Goal: Task Accomplishment & Management: Use online tool/utility

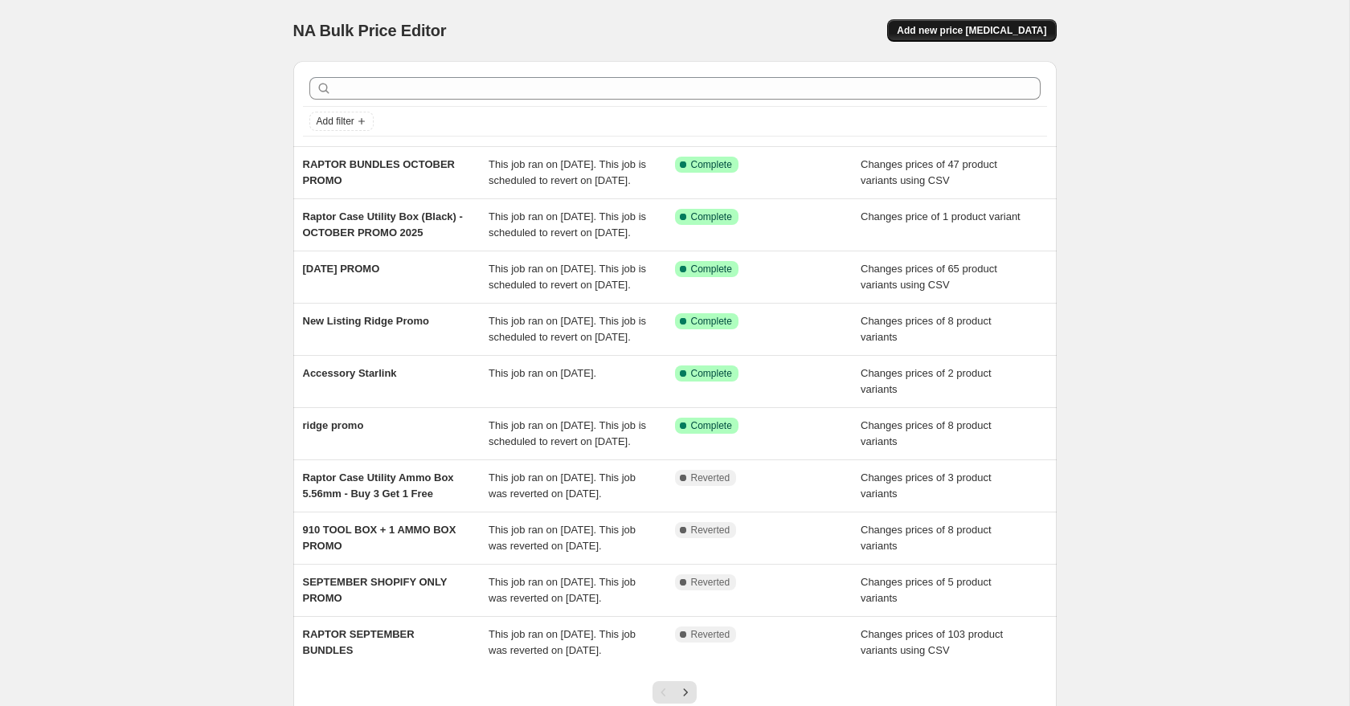
click at [946, 36] on span "Add new price [MEDICAL_DATA]" at bounding box center [971, 30] width 149 height 13
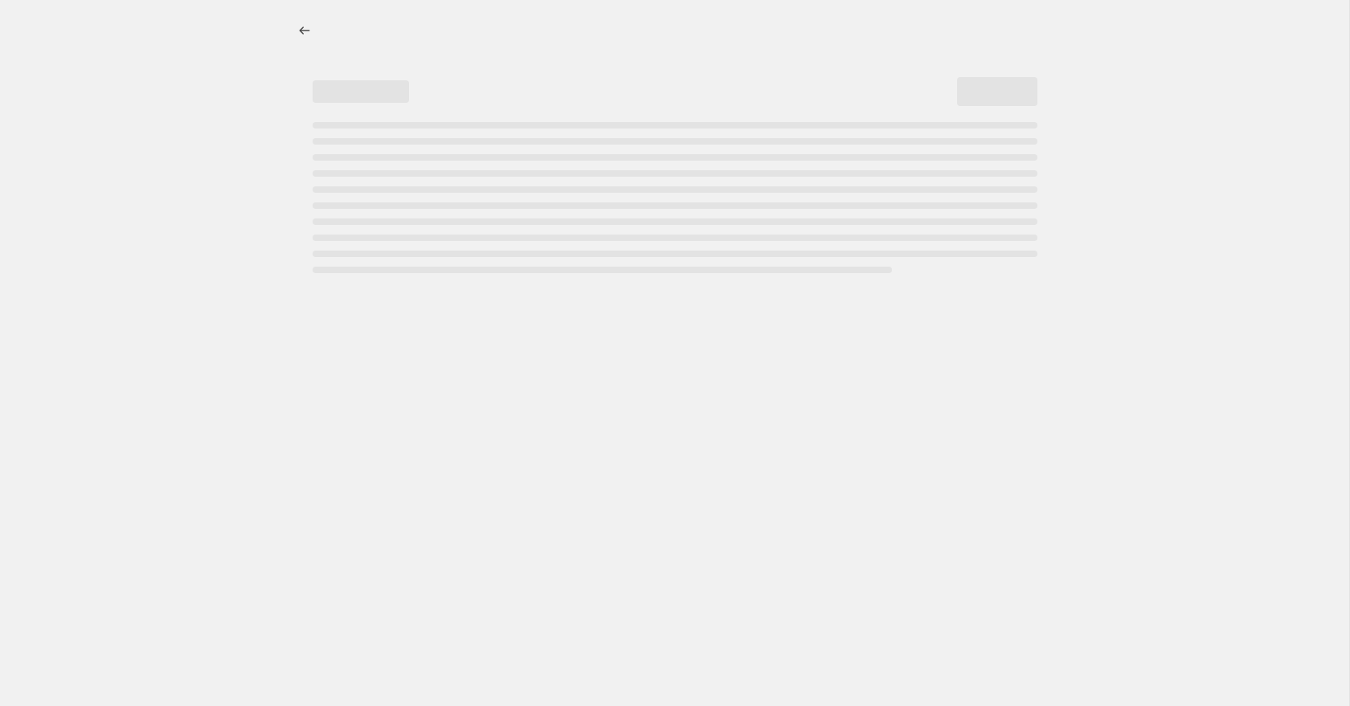
select select "percentage"
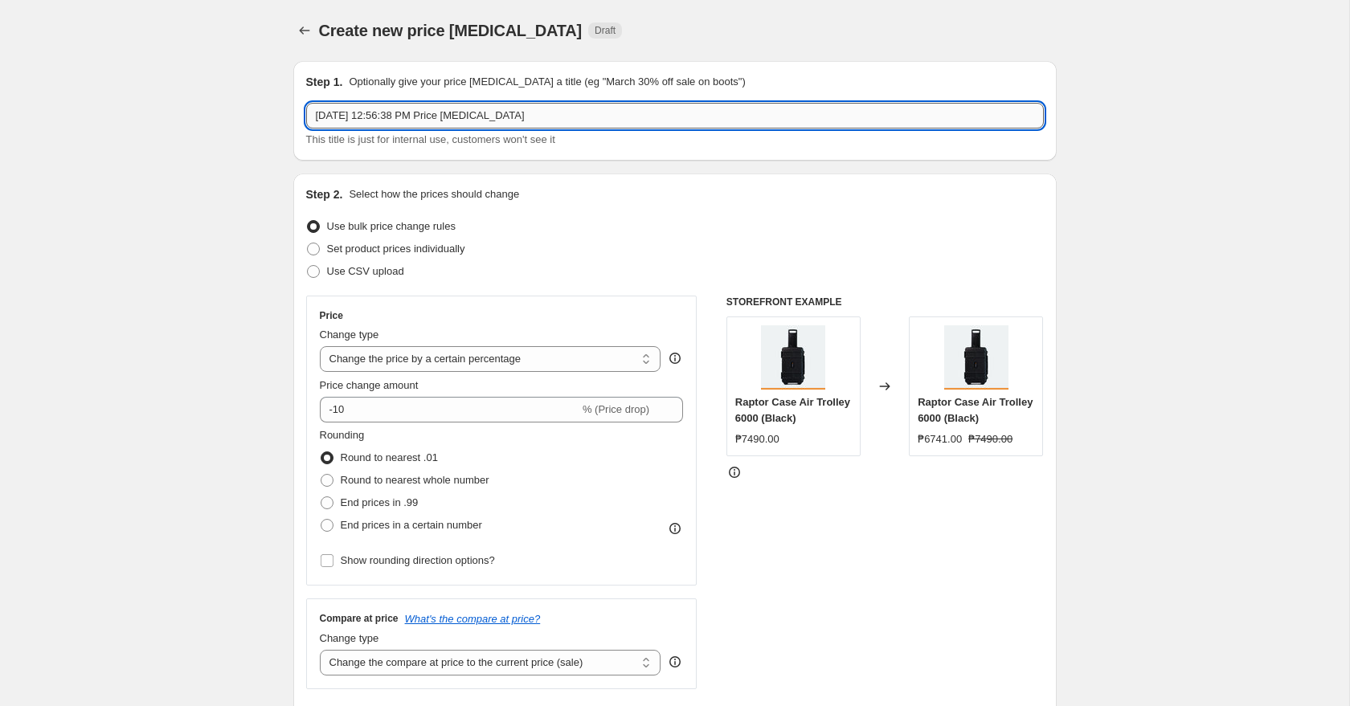
click at [517, 113] on input "[DATE] 12:56:38 PM Price [MEDICAL_DATA]" at bounding box center [675, 116] width 738 height 26
paste input "Raptor Case Air Trolley 6000 + Premium Divider"
type input "Raptor Case Air Trolley 6000 + Premium Divider"
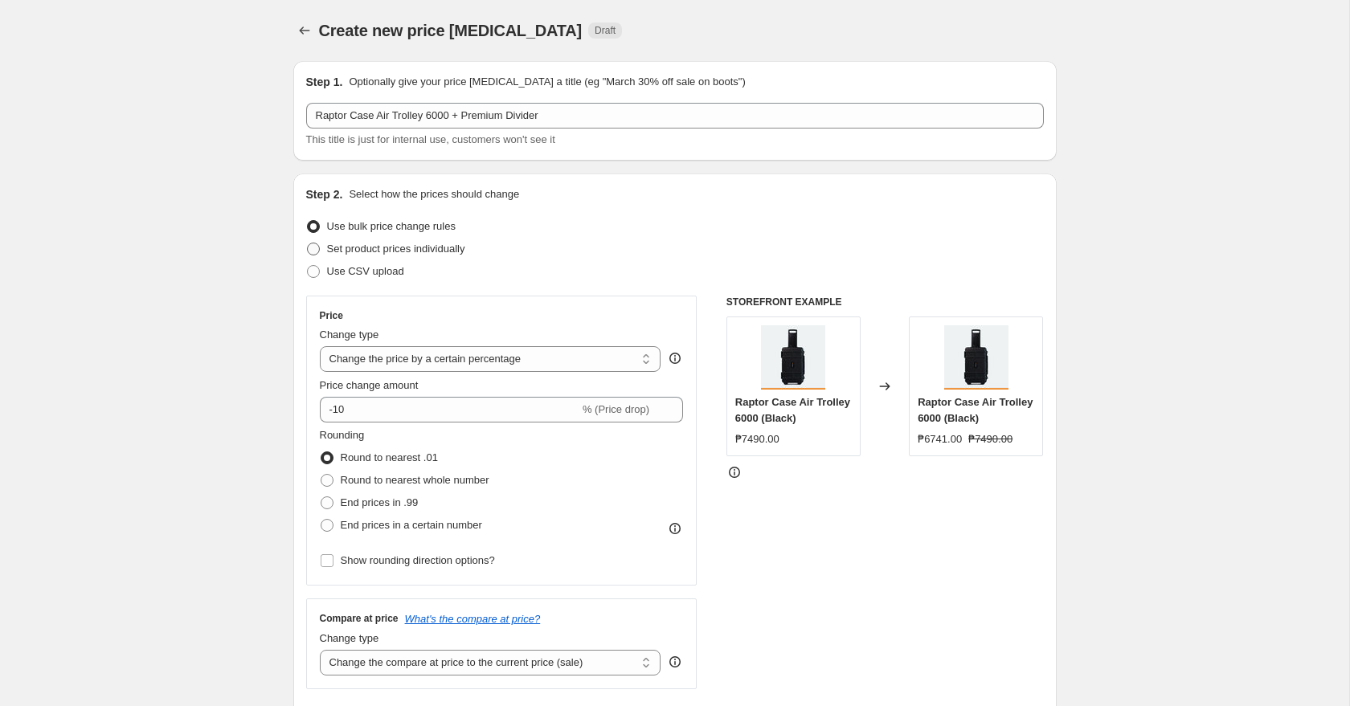
click at [393, 252] on span "Set product prices individually" at bounding box center [396, 249] width 138 height 12
click at [308, 243] on input "Set product prices individually" at bounding box center [307, 243] width 1 height 1
radio input "true"
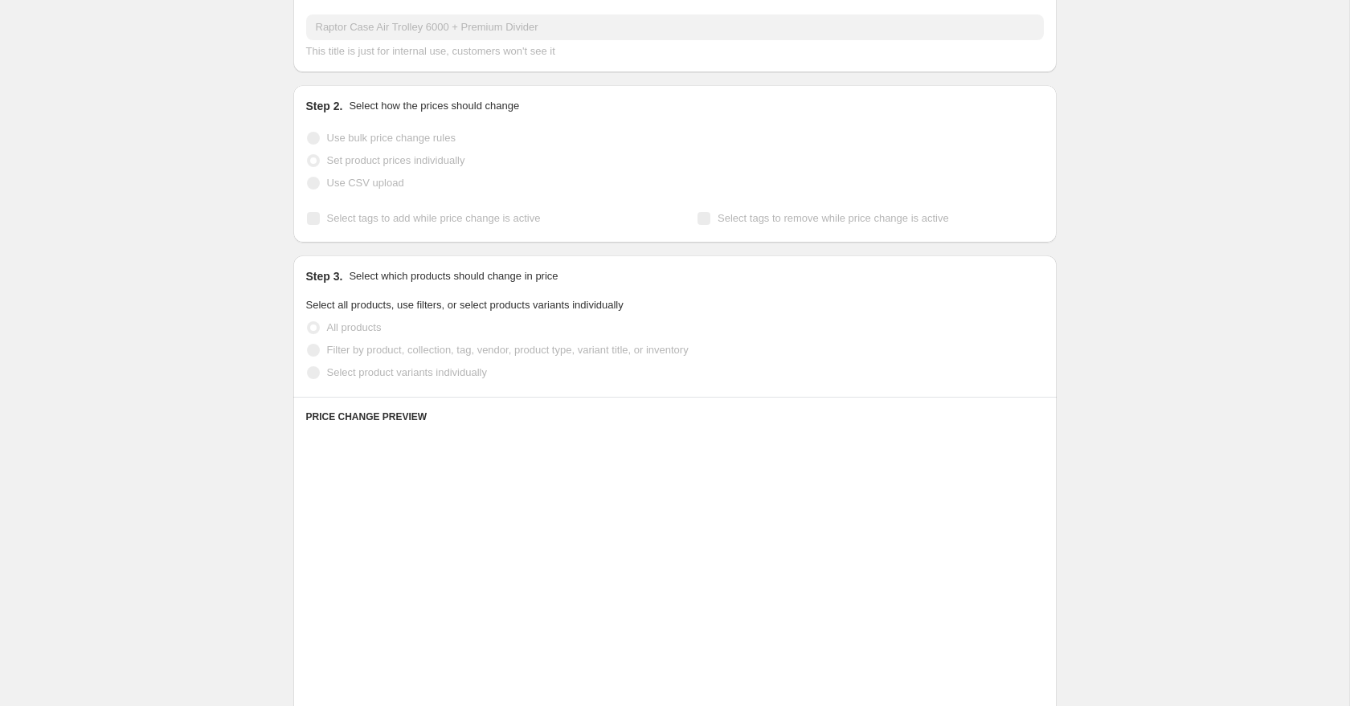
scroll to position [92, 0]
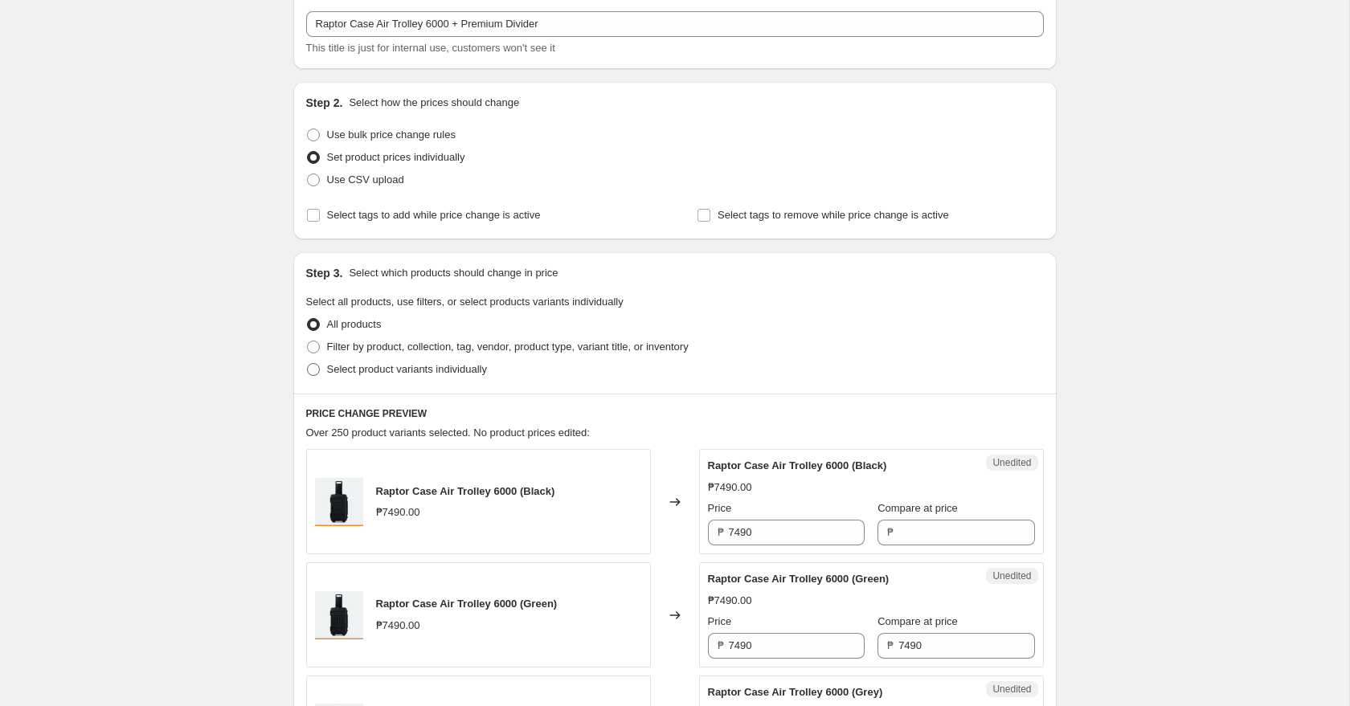
click at [439, 374] on span "Select product variants individually" at bounding box center [407, 369] width 160 height 12
click at [308, 364] on input "Select product variants individually" at bounding box center [307, 363] width 1 height 1
radio input "true"
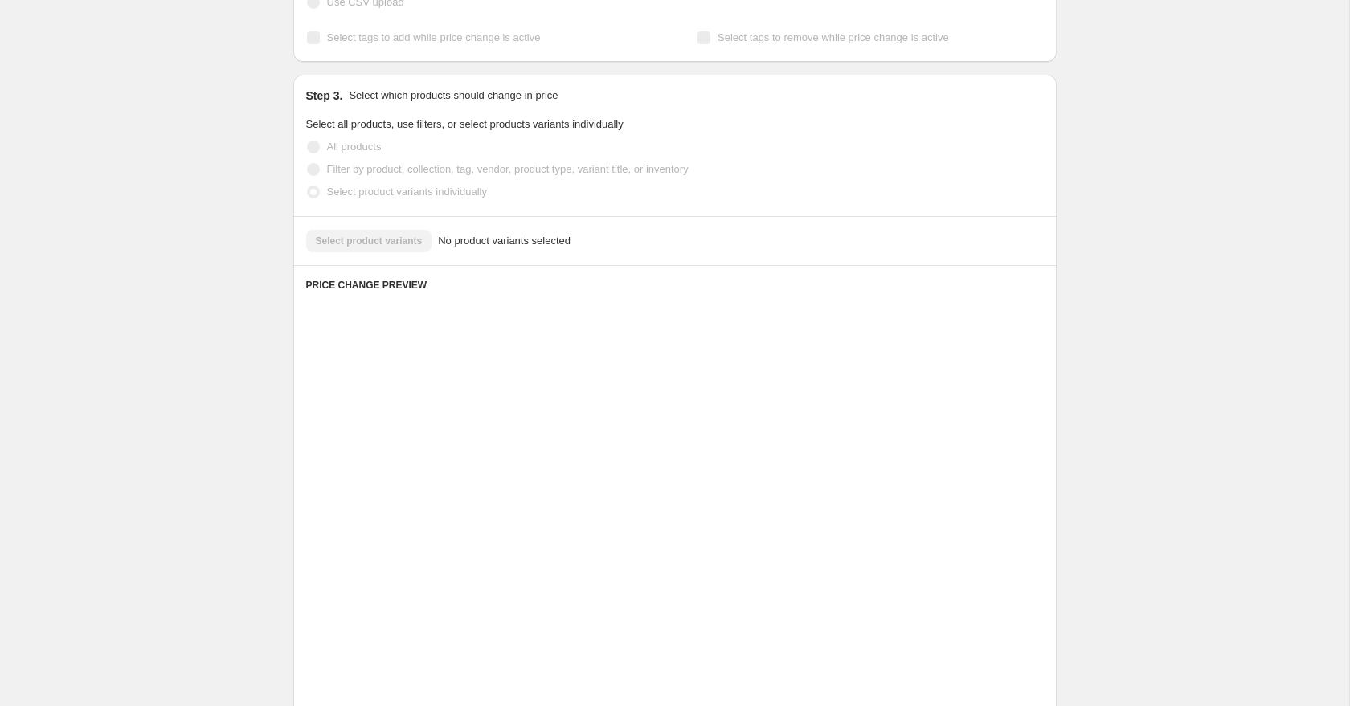
scroll to position [137, 0]
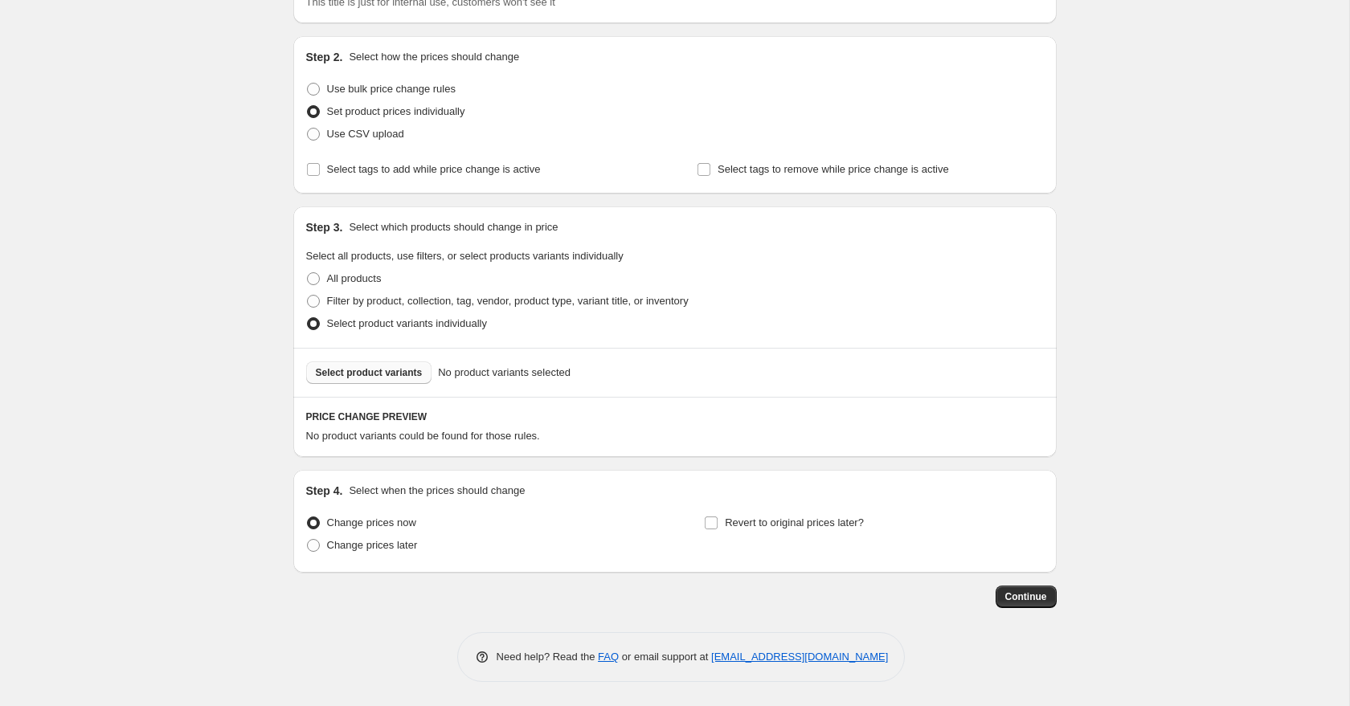
click at [374, 376] on span "Select product variants" at bounding box center [369, 372] width 107 height 13
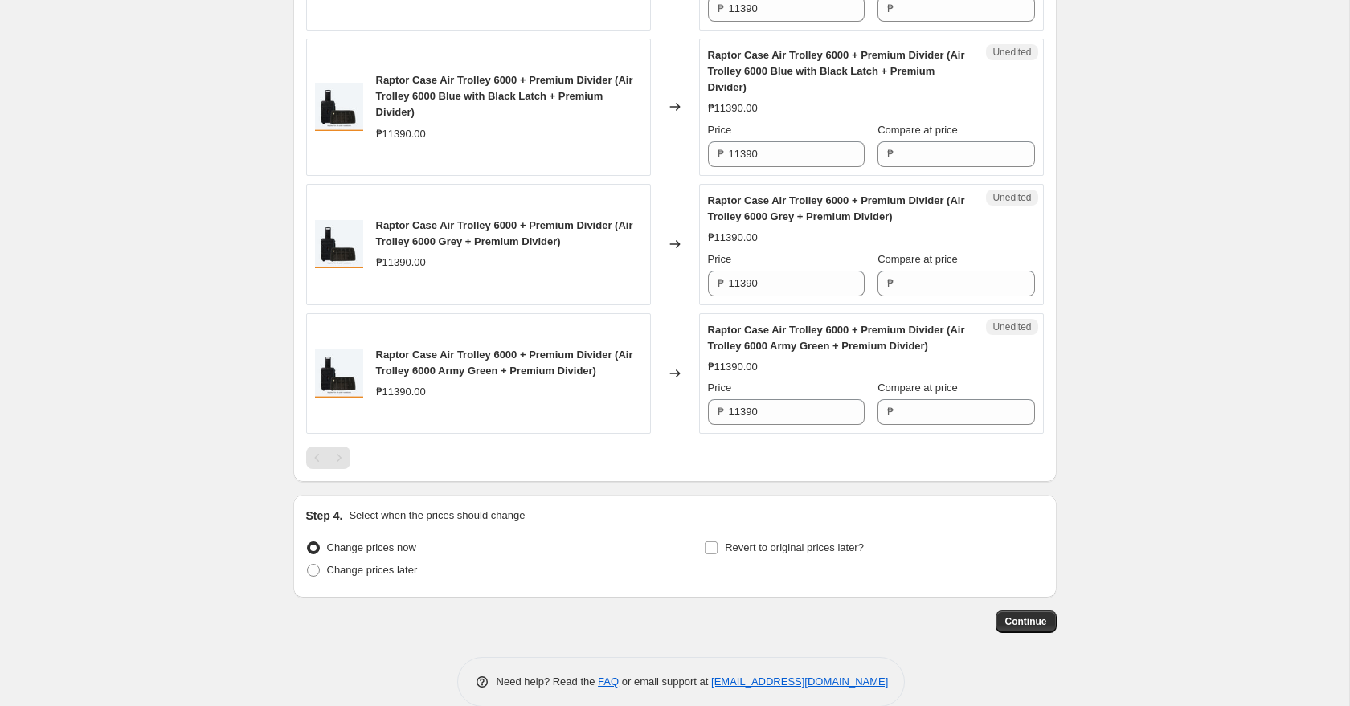
scroll to position [835, 0]
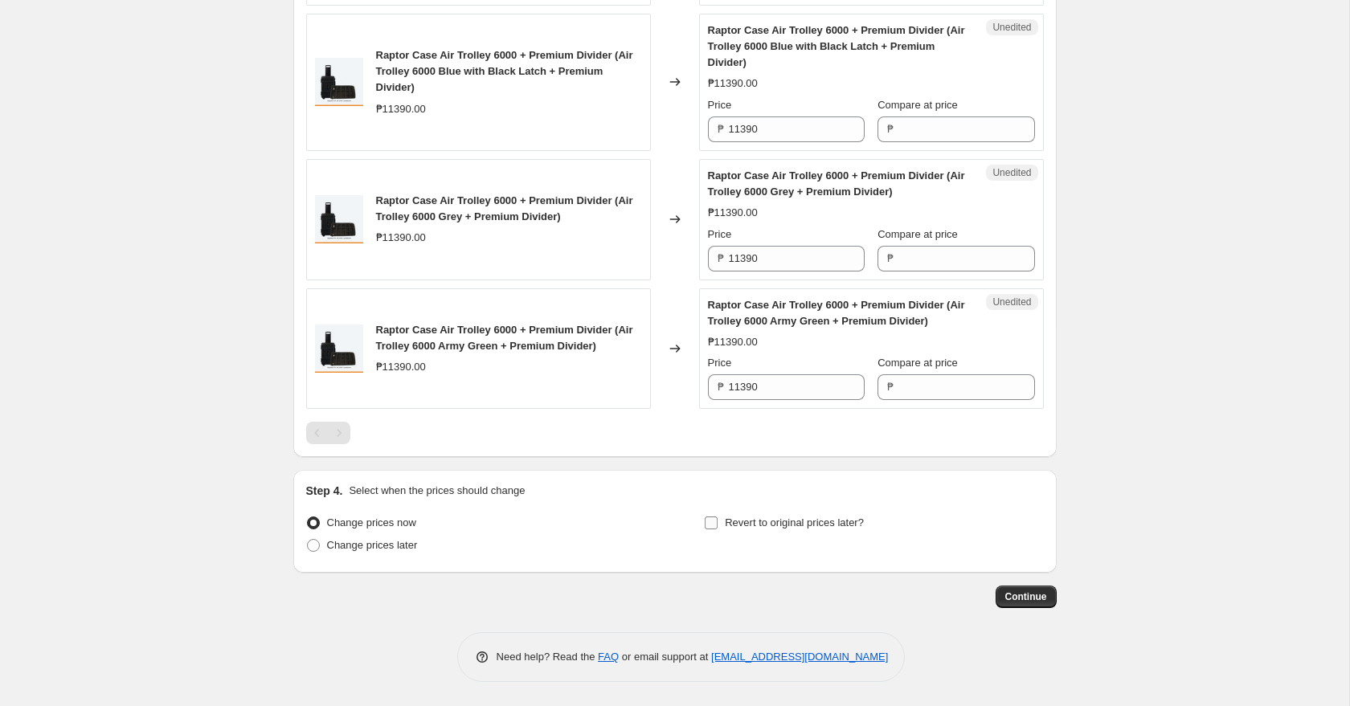
click at [751, 522] on span "Revert to original prices later?" at bounding box center [794, 523] width 139 height 12
click at [718, 522] on input "Revert to original prices later?" at bounding box center [711, 523] width 13 height 13
checkbox input "true"
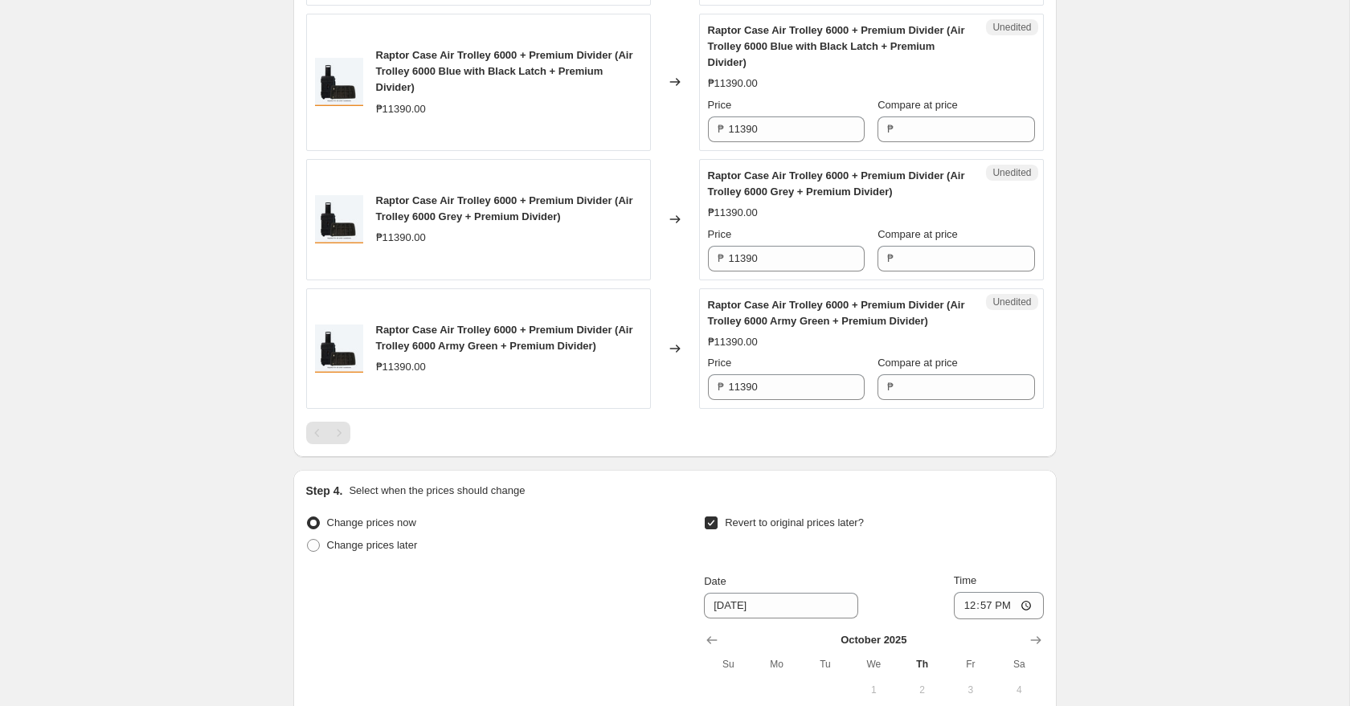
scroll to position [1110, 0]
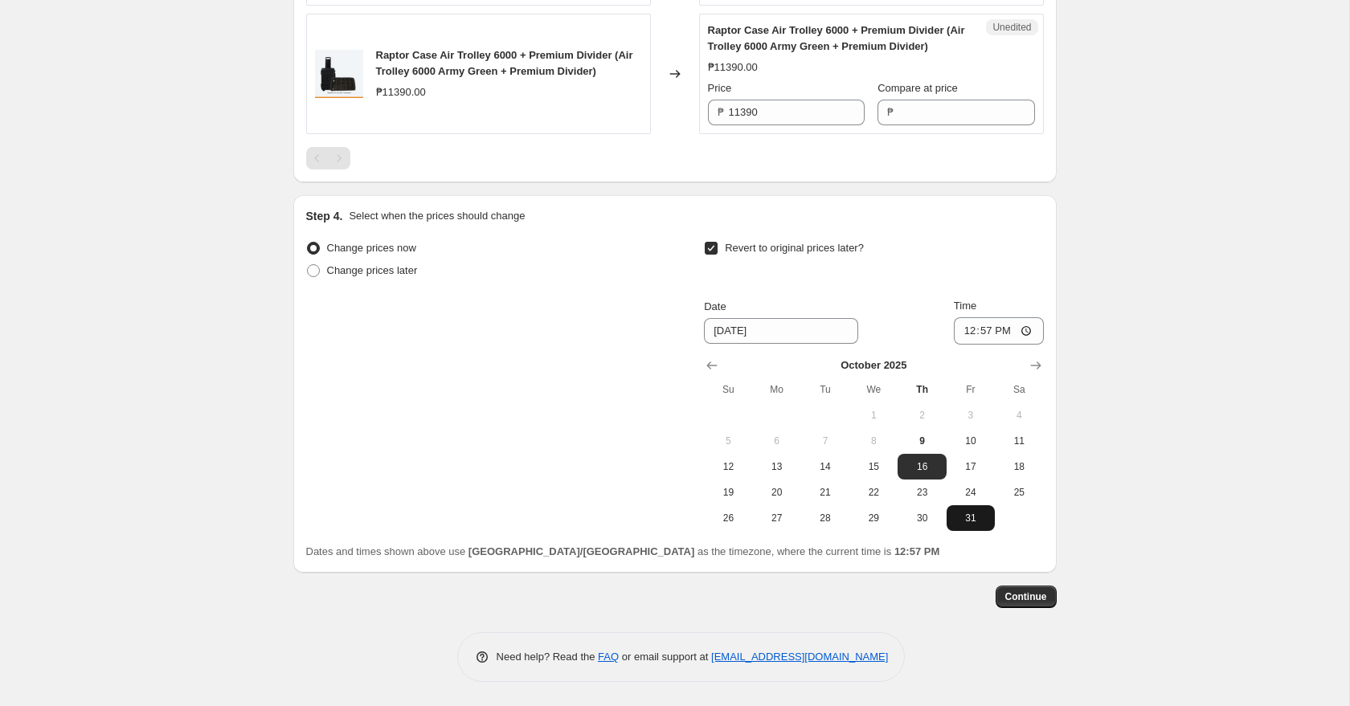
click at [966, 522] on span "31" at bounding box center [970, 518] width 35 height 13
type input "[DATE]"
click at [969, 329] on input "12:57" at bounding box center [999, 330] width 90 height 27
type input "23:59"
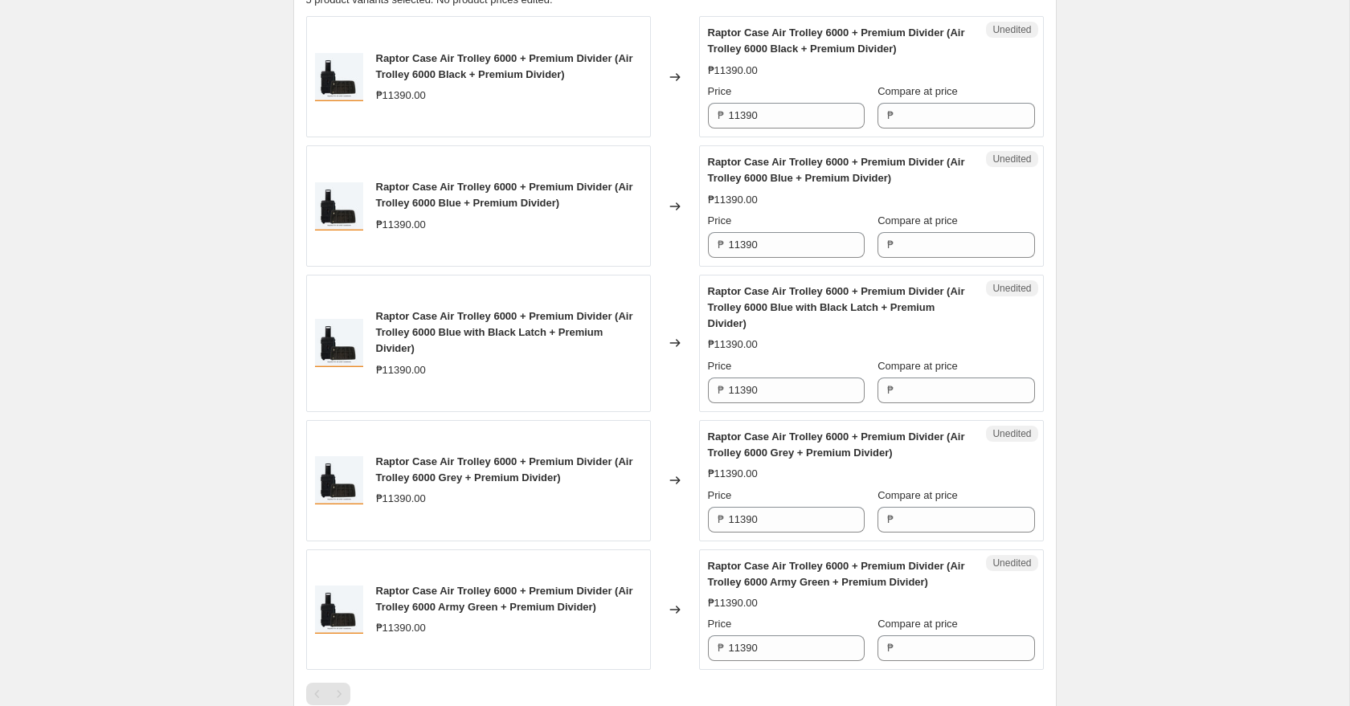
scroll to position [581, 0]
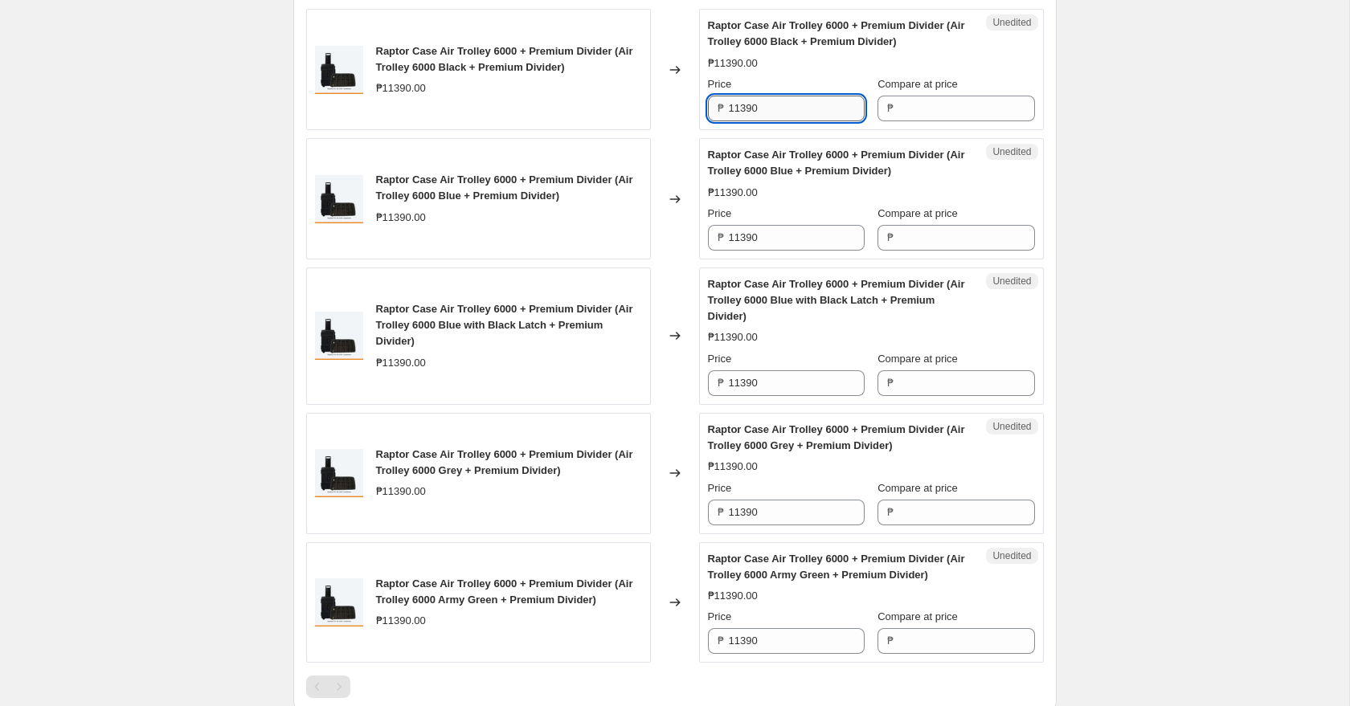
click at [784, 107] on input "11390" at bounding box center [797, 109] width 136 height 26
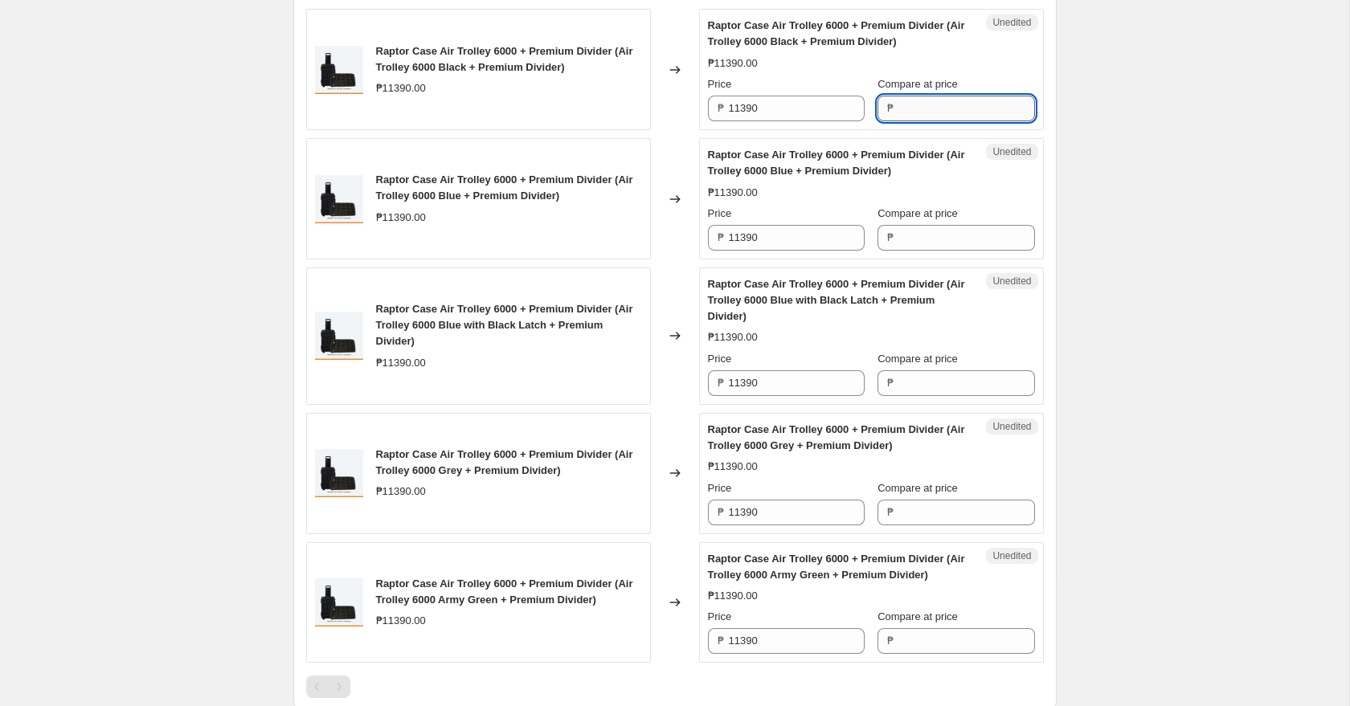
click at [912, 110] on input "Compare at price" at bounding box center [966, 109] width 136 height 26
paste input "11390"
type input "11390"
click at [936, 231] on input "Compare at price" at bounding box center [966, 238] width 136 height 26
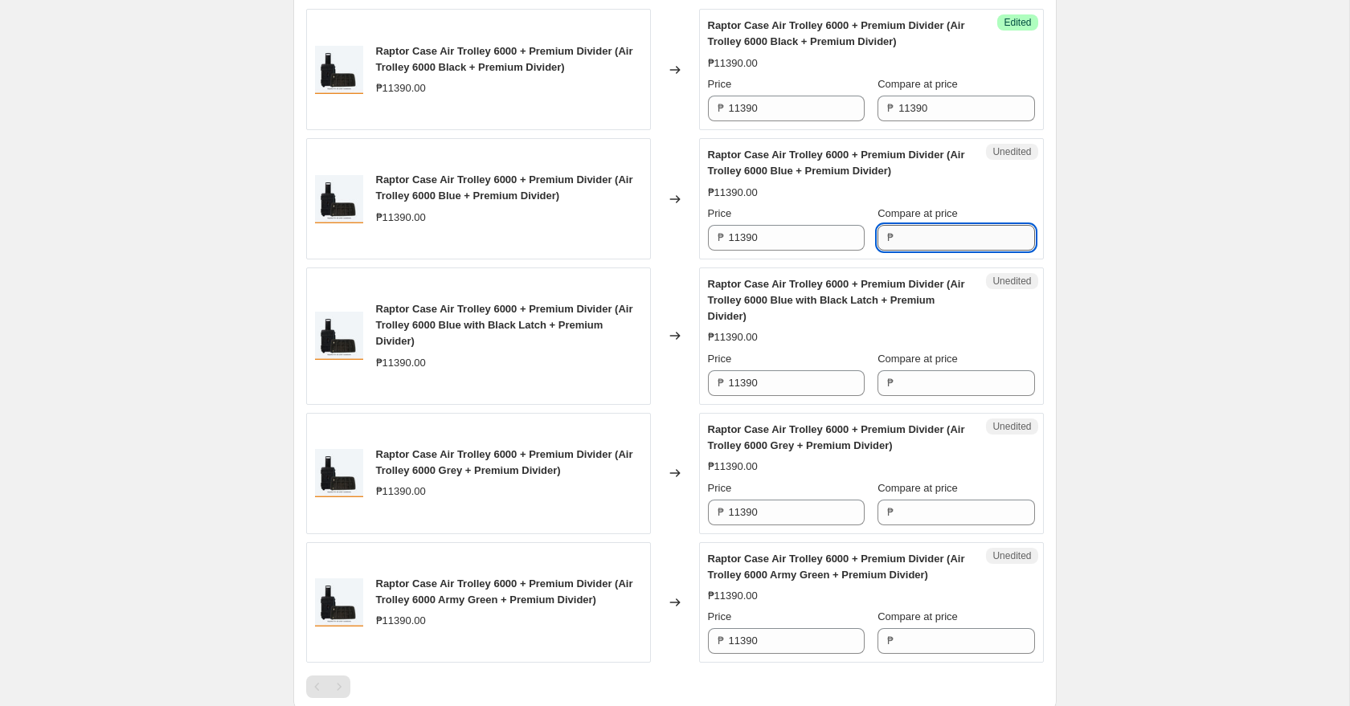
paste input "11390"
type input "11390"
click at [935, 383] on input "Compare at price" at bounding box center [966, 383] width 136 height 26
paste input "11390"
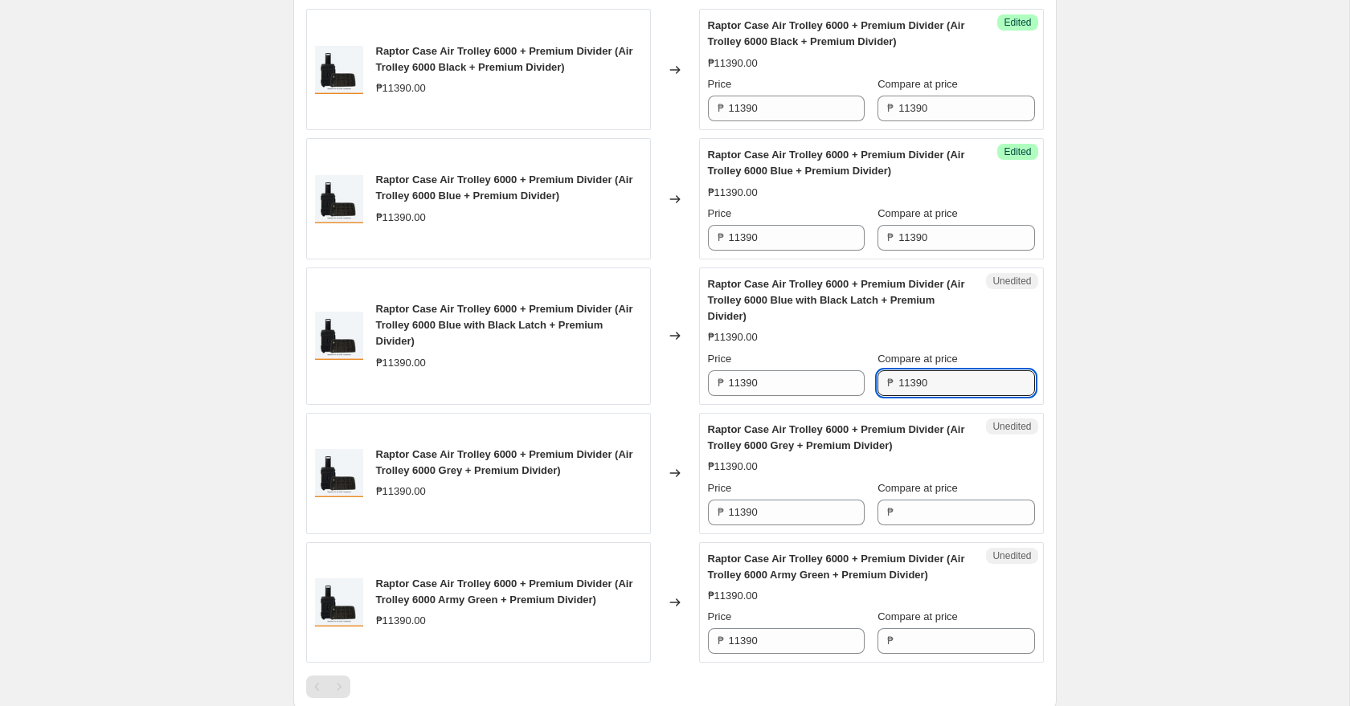
type input "11390"
click at [931, 529] on div "Unedited Raptor Case Air Trolley 6000 + Premium Divider (Air Trolley 6000 Grey …" at bounding box center [871, 473] width 345 height 121
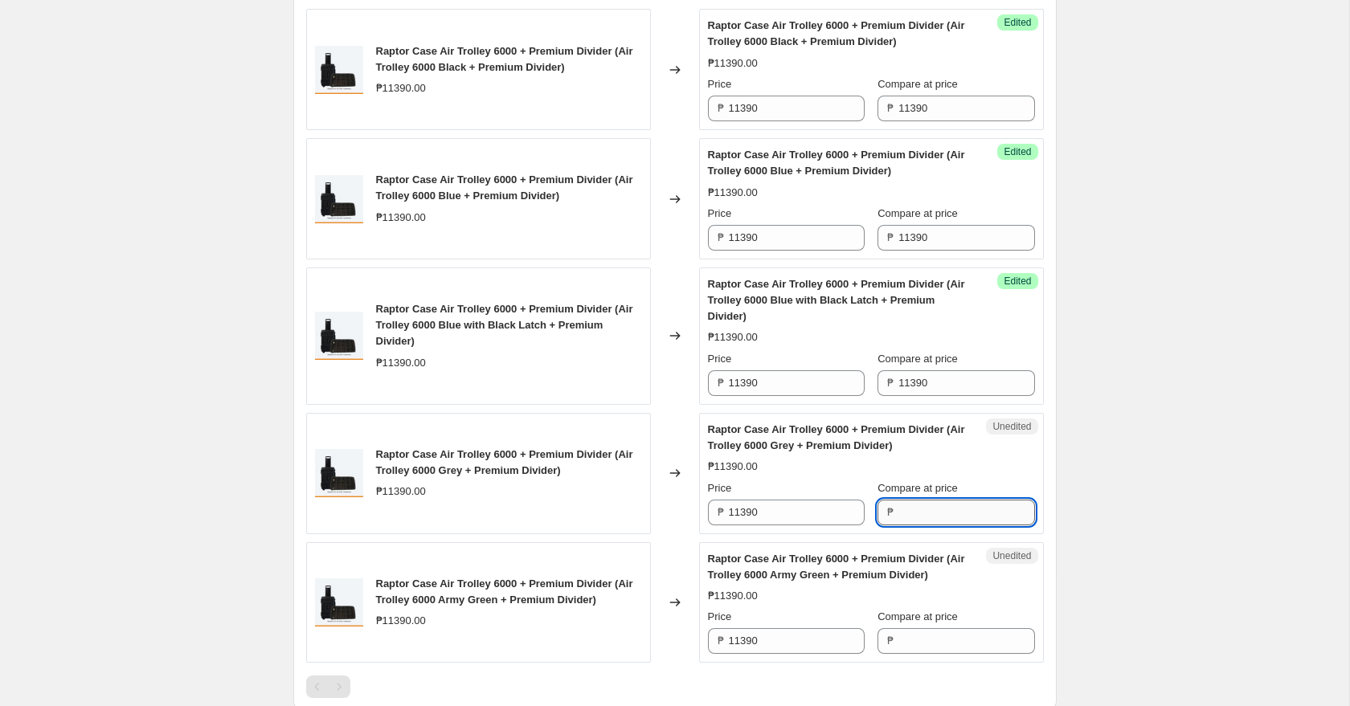
click at [931, 514] on input "Compare at price" at bounding box center [966, 513] width 136 height 26
paste input "11390"
type input "11390"
click at [924, 632] on input "Compare at price" at bounding box center [966, 641] width 136 height 26
paste input "11390"
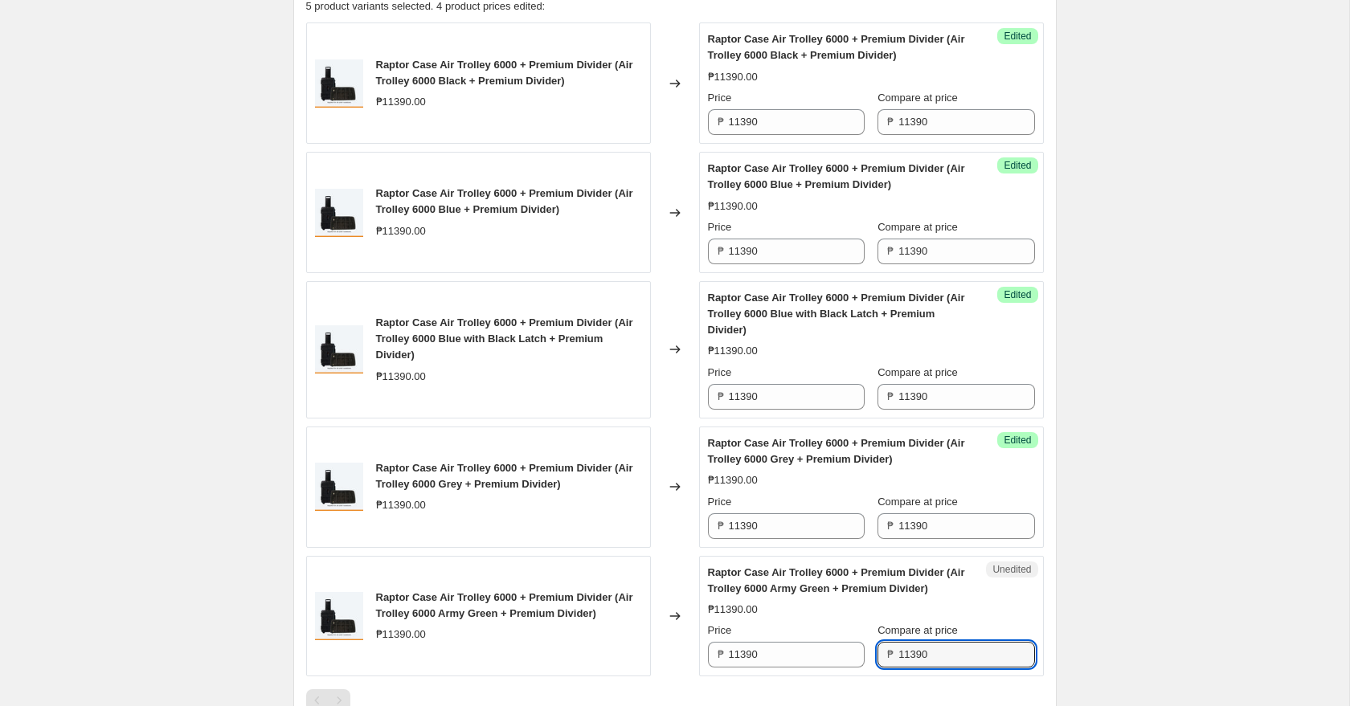
scroll to position [569, 0]
type input "11390"
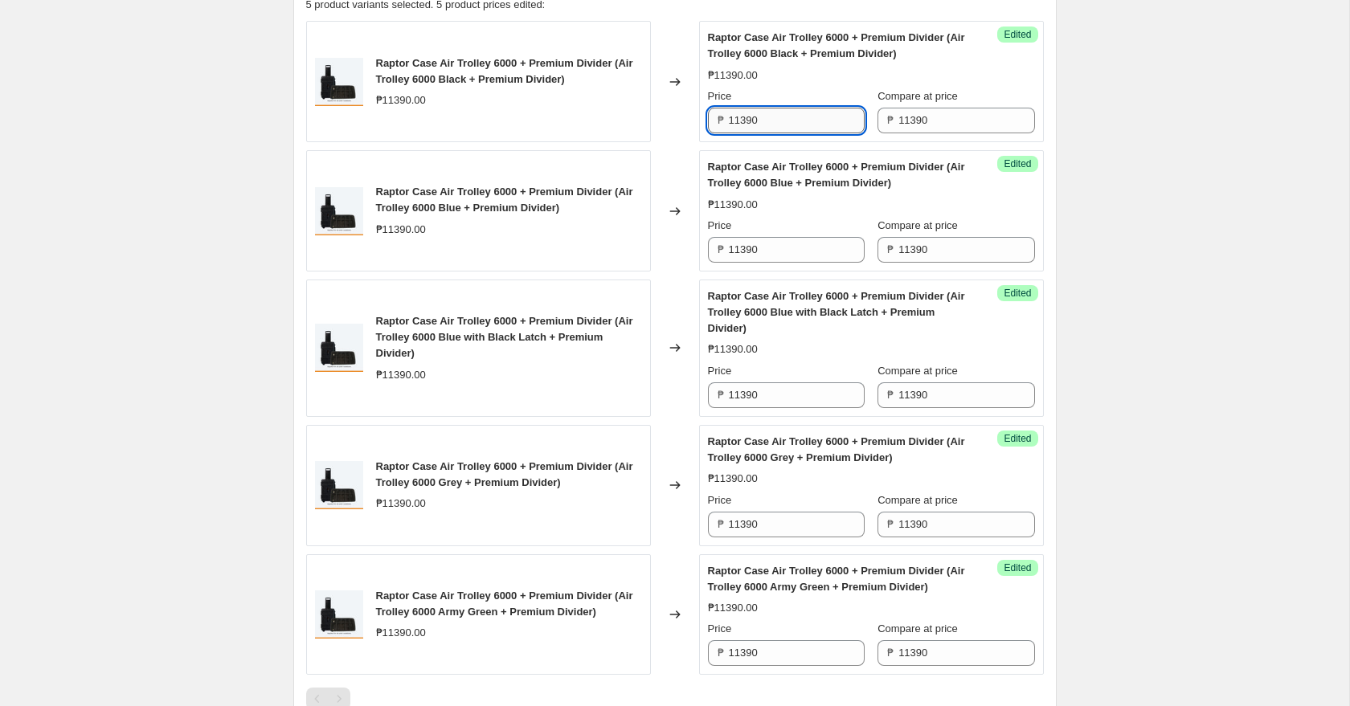
click at [788, 115] on input "11390" at bounding box center [797, 121] width 136 height 26
click at [810, 125] on input "11390" at bounding box center [797, 121] width 136 height 26
click at [797, 125] on input "11390" at bounding box center [797, 121] width 136 height 26
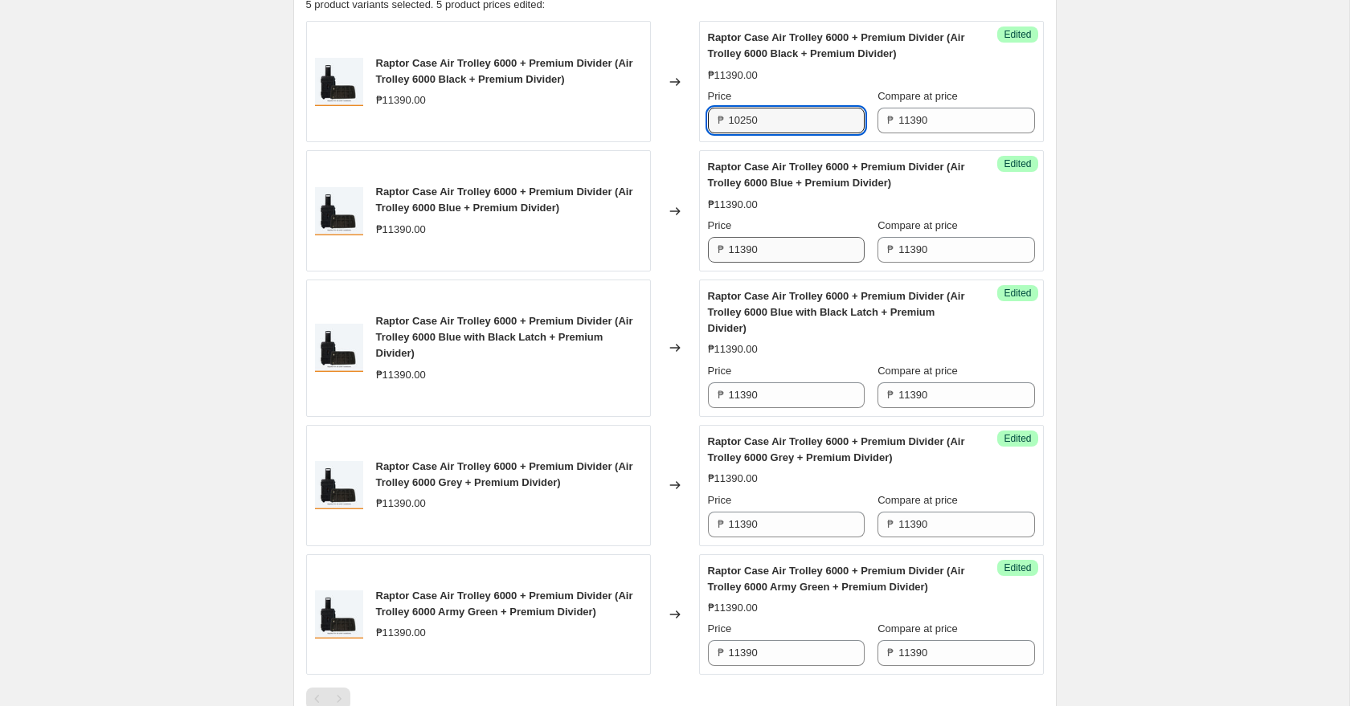
type input "10250"
click at [800, 254] on input "11390" at bounding box center [797, 250] width 136 height 26
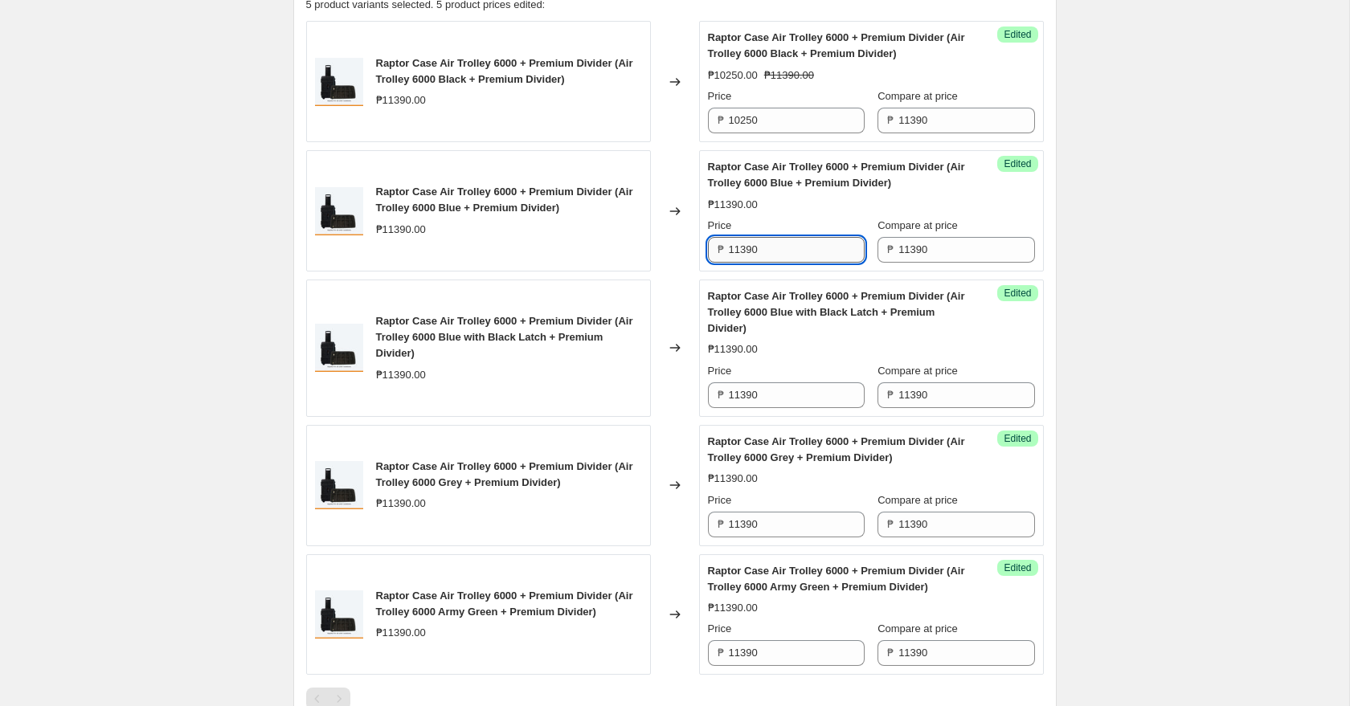
paste input "025"
type input "10250"
click at [808, 395] on input "11390" at bounding box center [797, 396] width 136 height 26
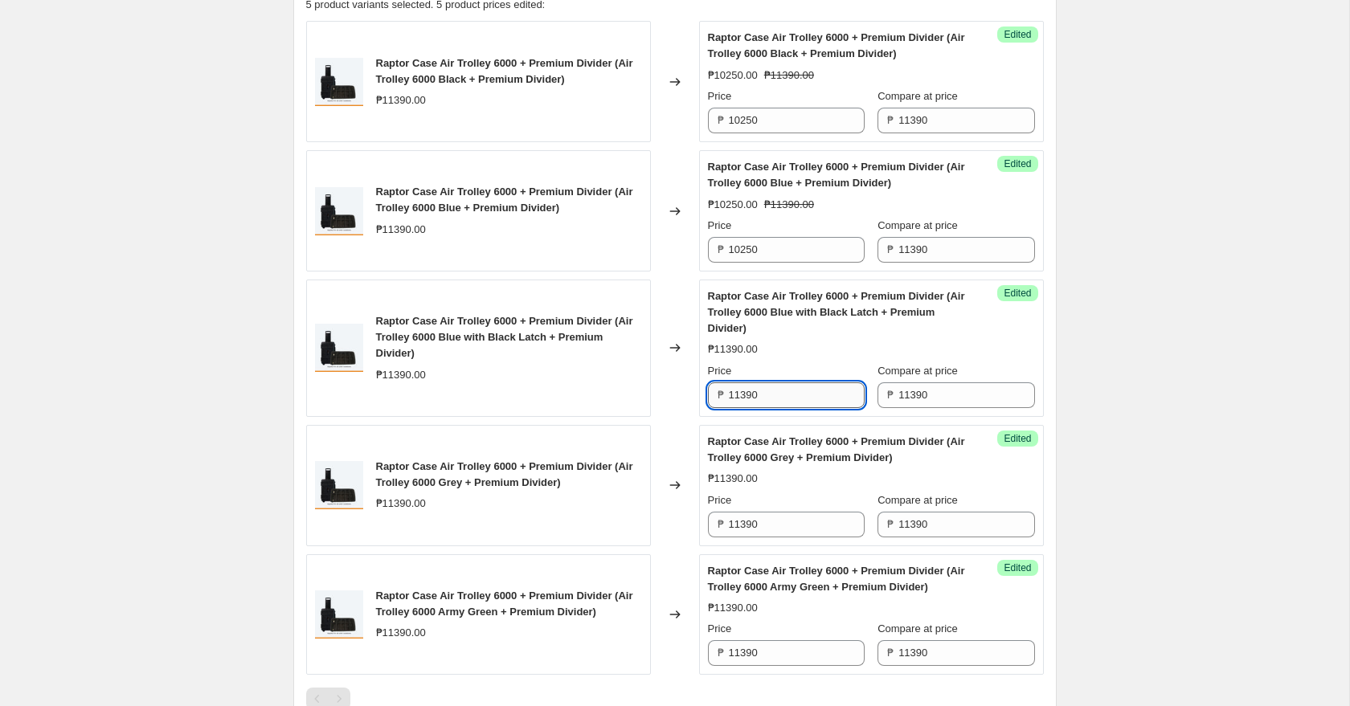
click at [808, 395] on input "11390" at bounding box center [797, 396] width 136 height 26
paste input "025"
type input "10250"
click at [797, 522] on input "11390" at bounding box center [797, 525] width 136 height 26
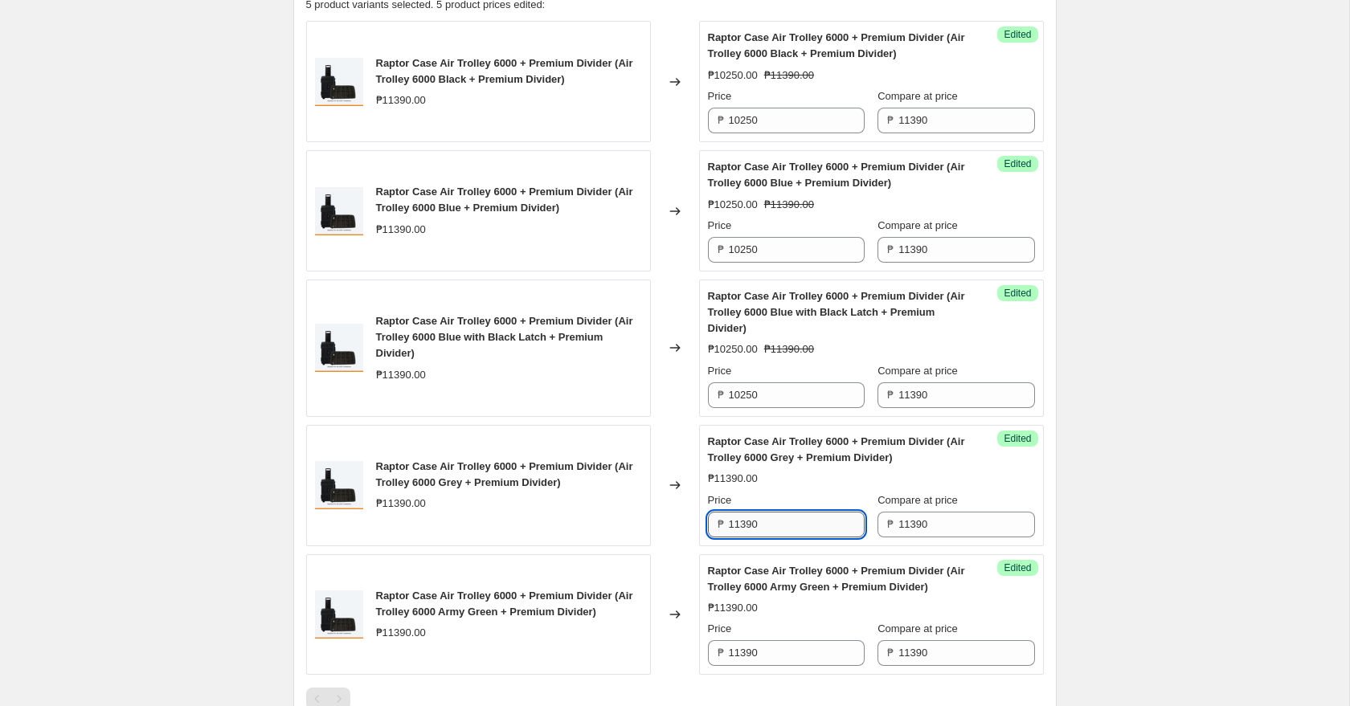
click at [797, 522] on input "11390" at bounding box center [797, 525] width 136 height 26
paste input "025"
type input "10250"
click at [781, 665] on input "11390" at bounding box center [797, 653] width 136 height 26
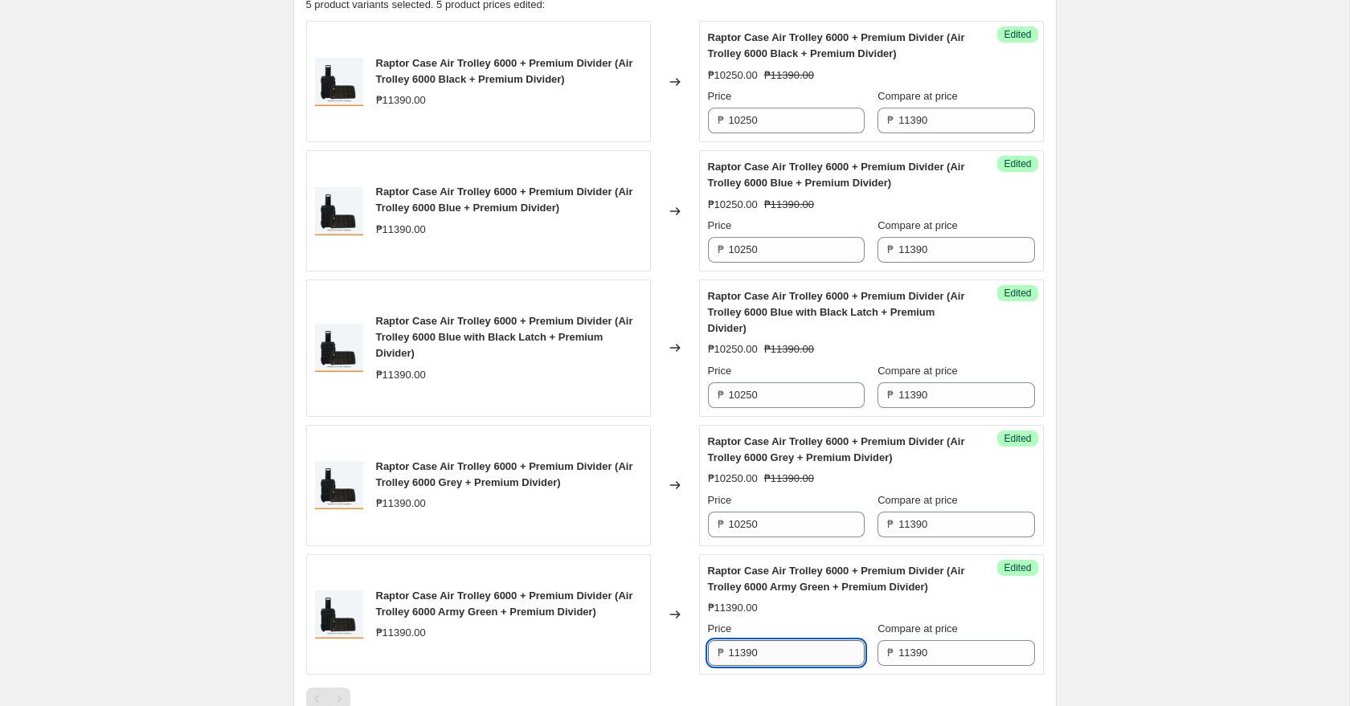
click at [781, 665] on input "11390" at bounding box center [797, 653] width 136 height 26
paste input "025"
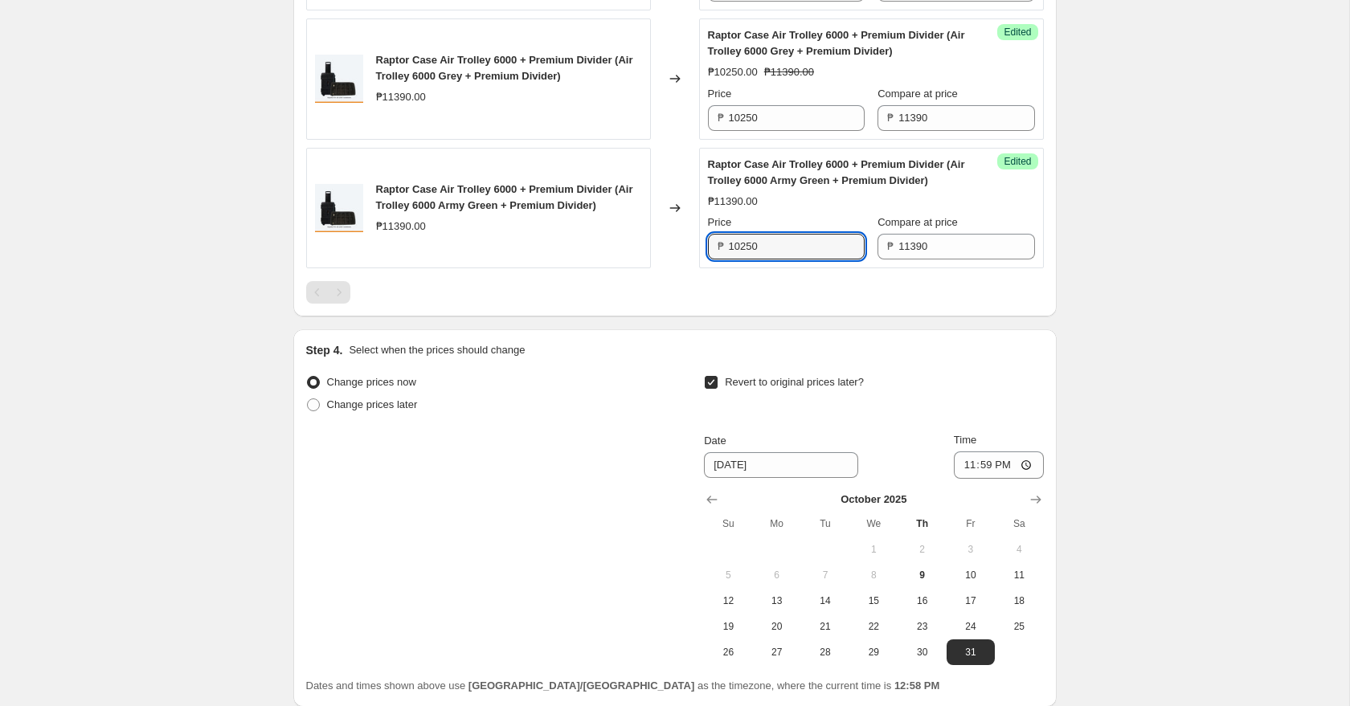
scroll to position [1110, 0]
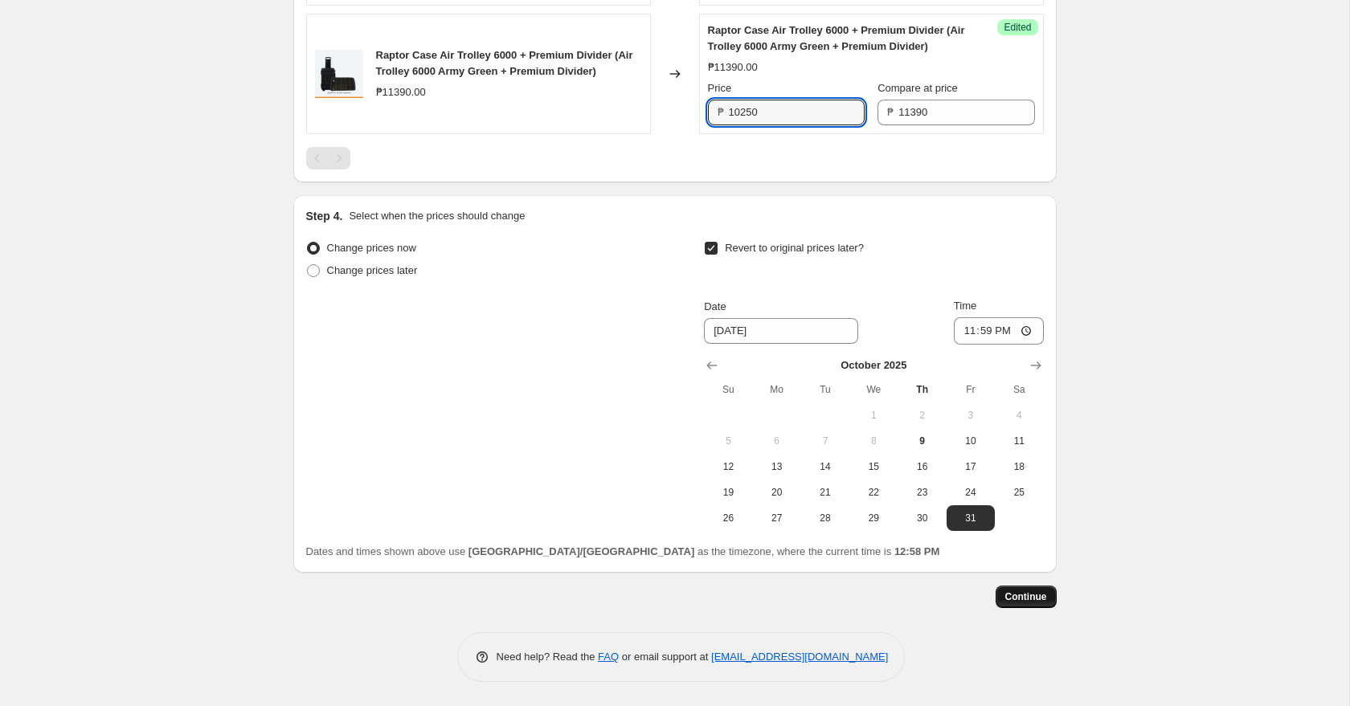
type input "10250"
click at [1012, 600] on span "Continue" at bounding box center [1026, 597] width 42 height 13
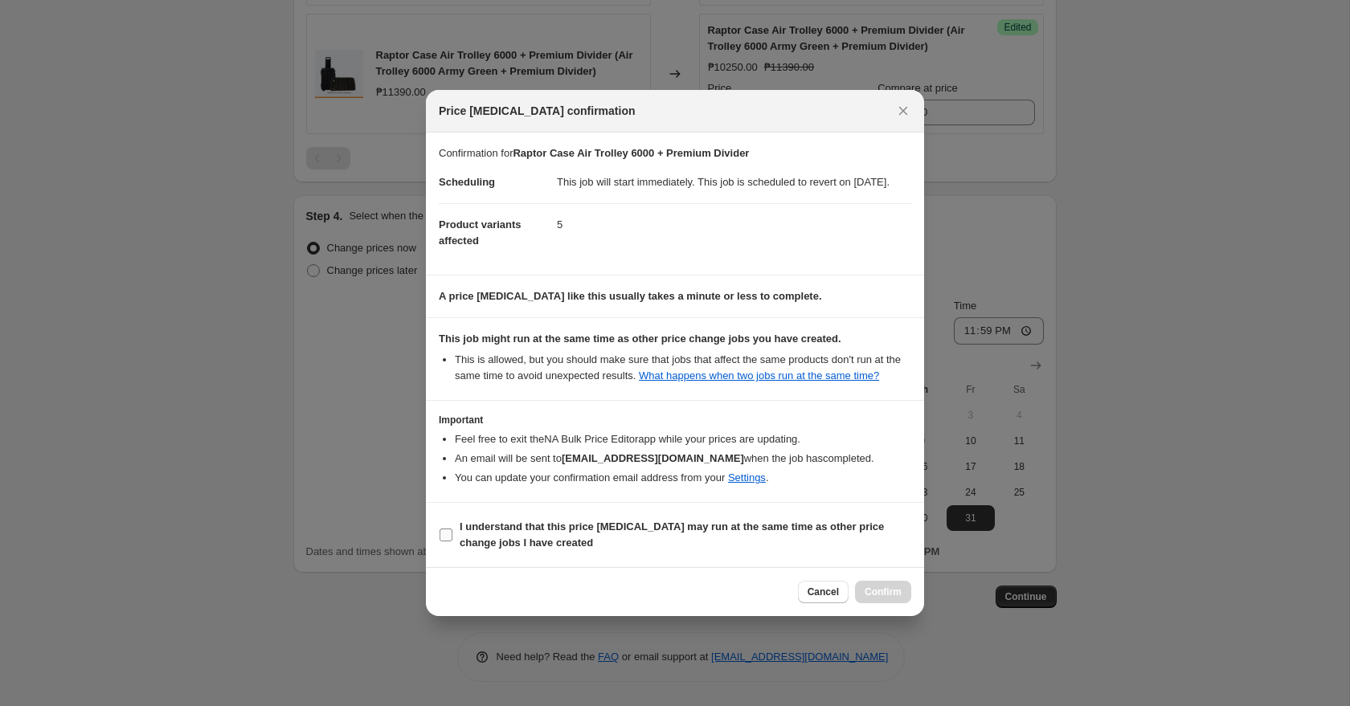
click at [450, 542] on input "I understand that this price [MEDICAL_DATA] may run at the same time as other p…" at bounding box center [446, 535] width 13 height 13
checkbox input "true"
click at [890, 599] on span "Confirm" at bounding box center [883, 592] width 37 height 13
